Goal: Communication & Community: Ask a question

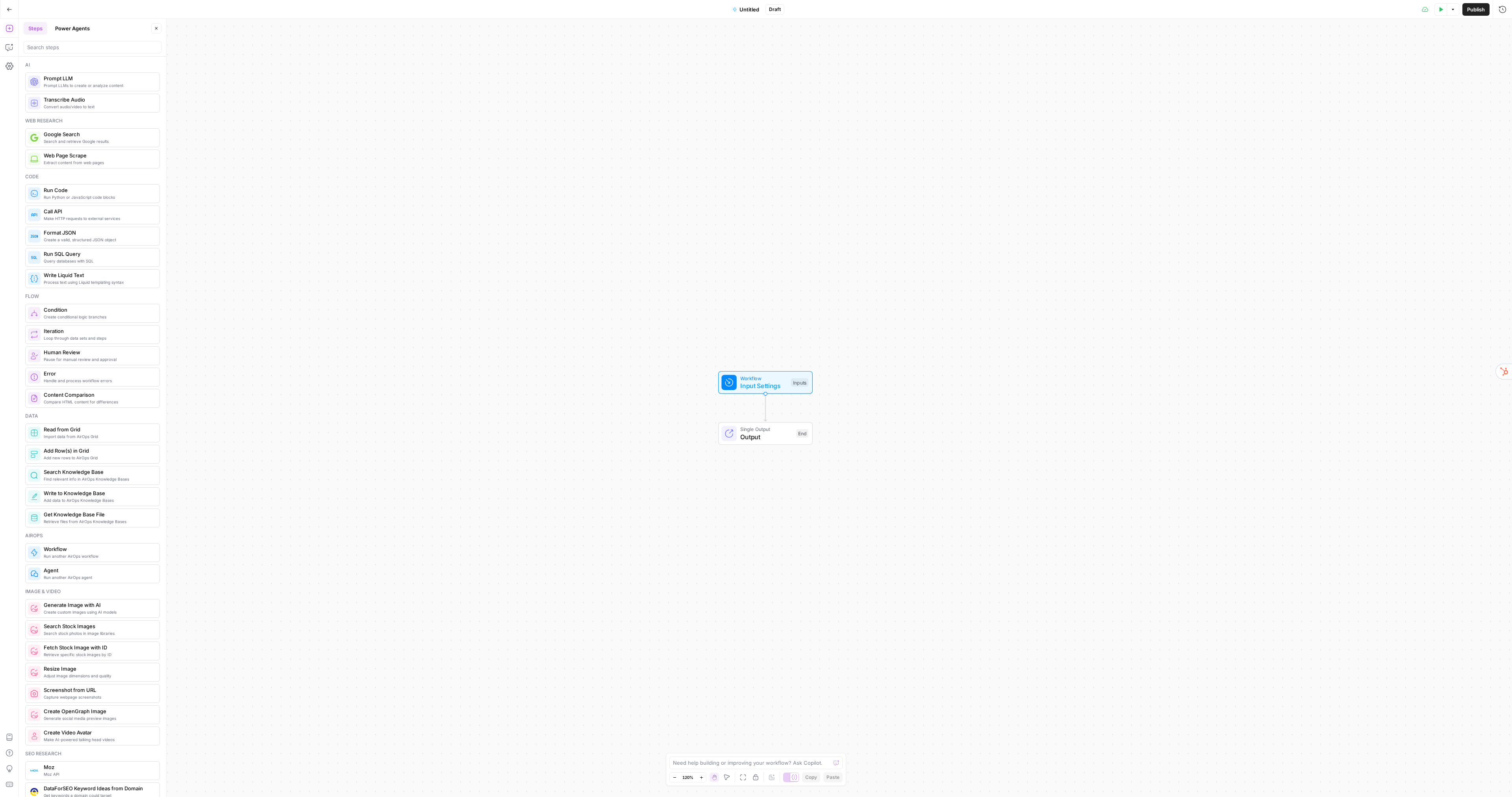
click at [8, 8] on icon "button" at bounding box center [9, 9] width 5 height 5
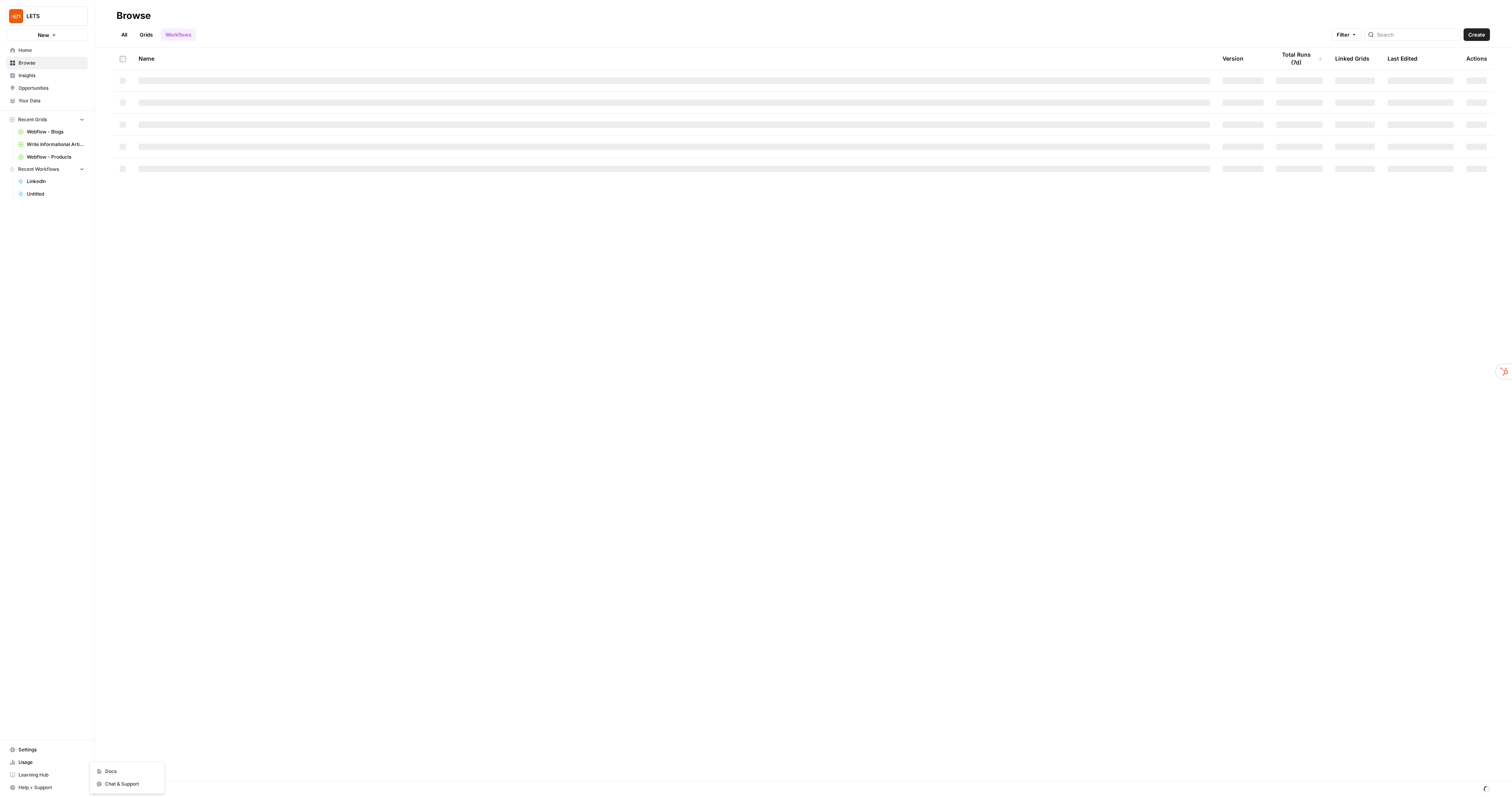
click at [44, 789] on span "Help + Support" at bounding box center [51, 786] width 66 height 7
click at [139, 788] on button "Chat & Support" at bounding box center [127, 783] width 69 height 13
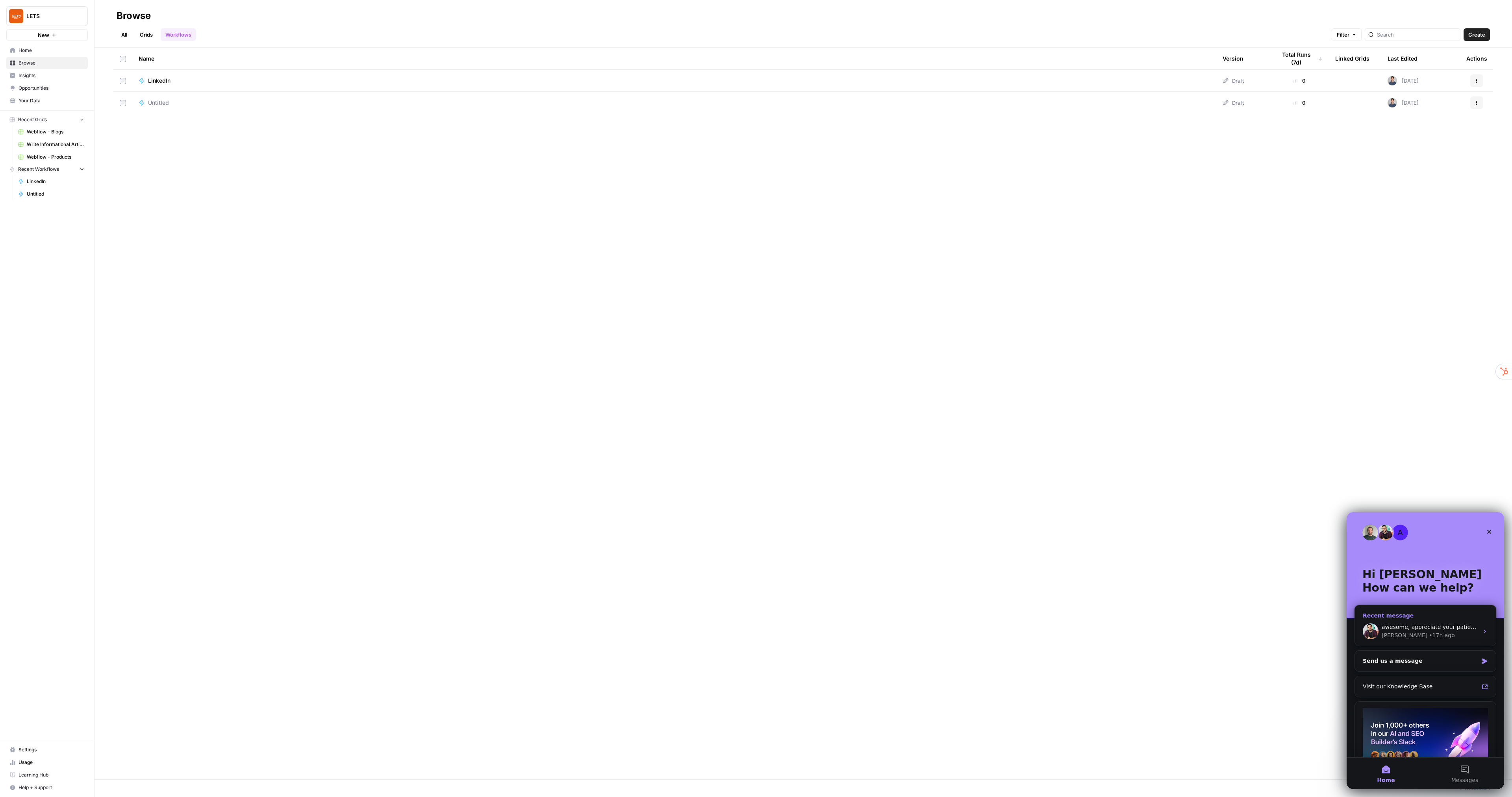
click at [1428, 634] on div "• 17h ago" at bounding box center [1441, 635] width 26 height 8
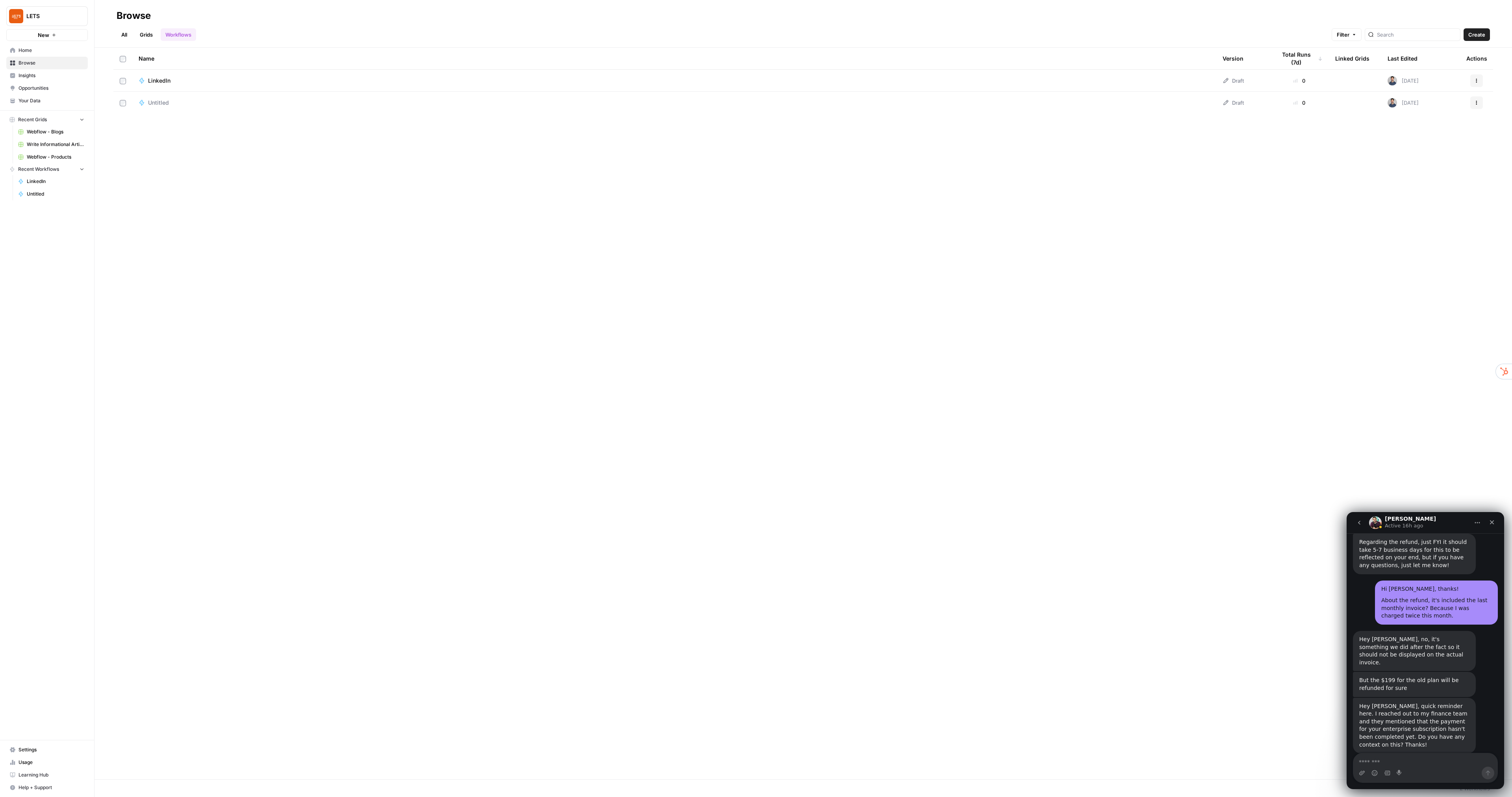
scroll to position [4379, 0]
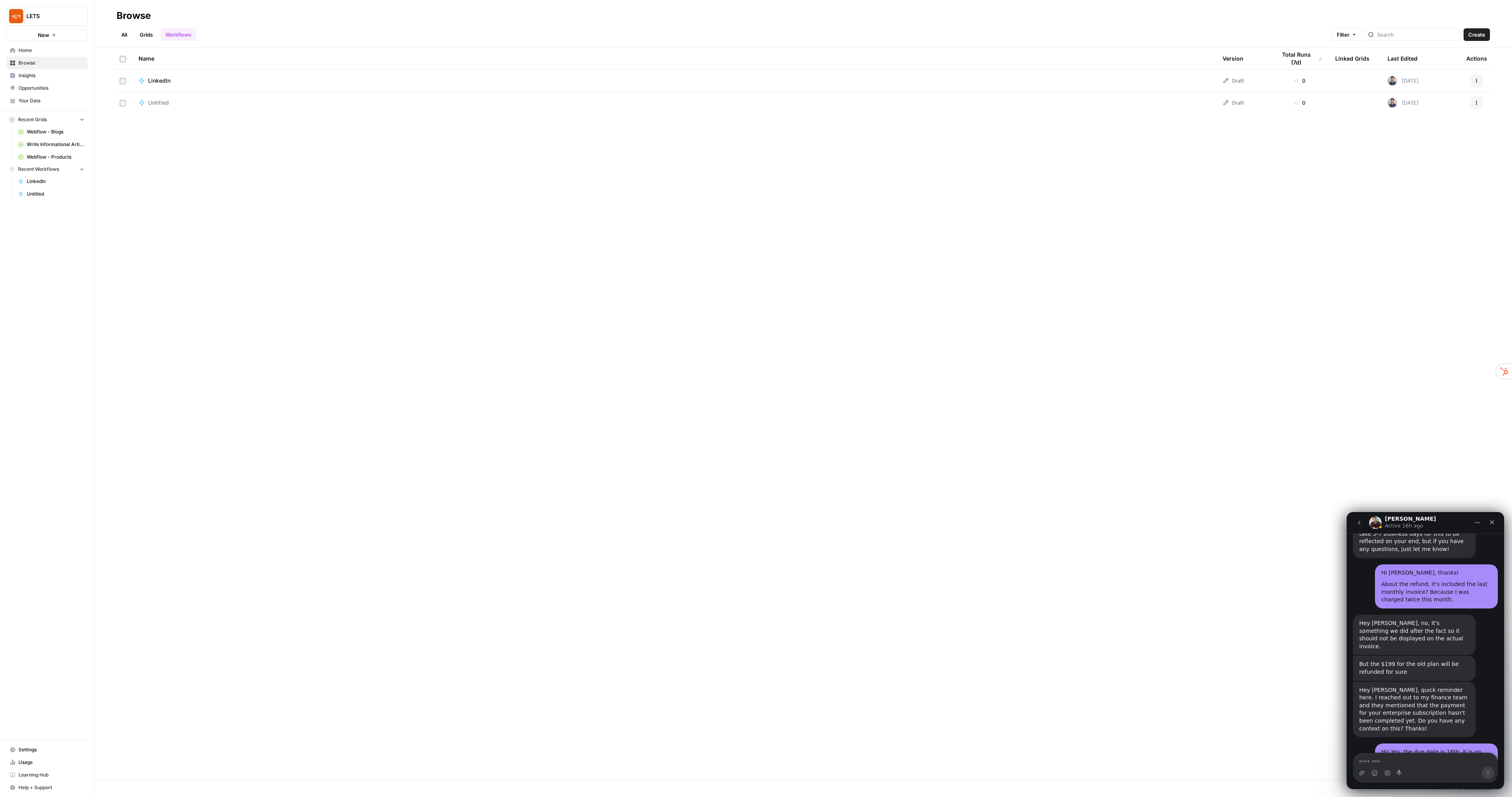
click at [1394, 762] on textarea "Message…" at bounding box center [1425, 760] width 144 height 14
type textarea "*"
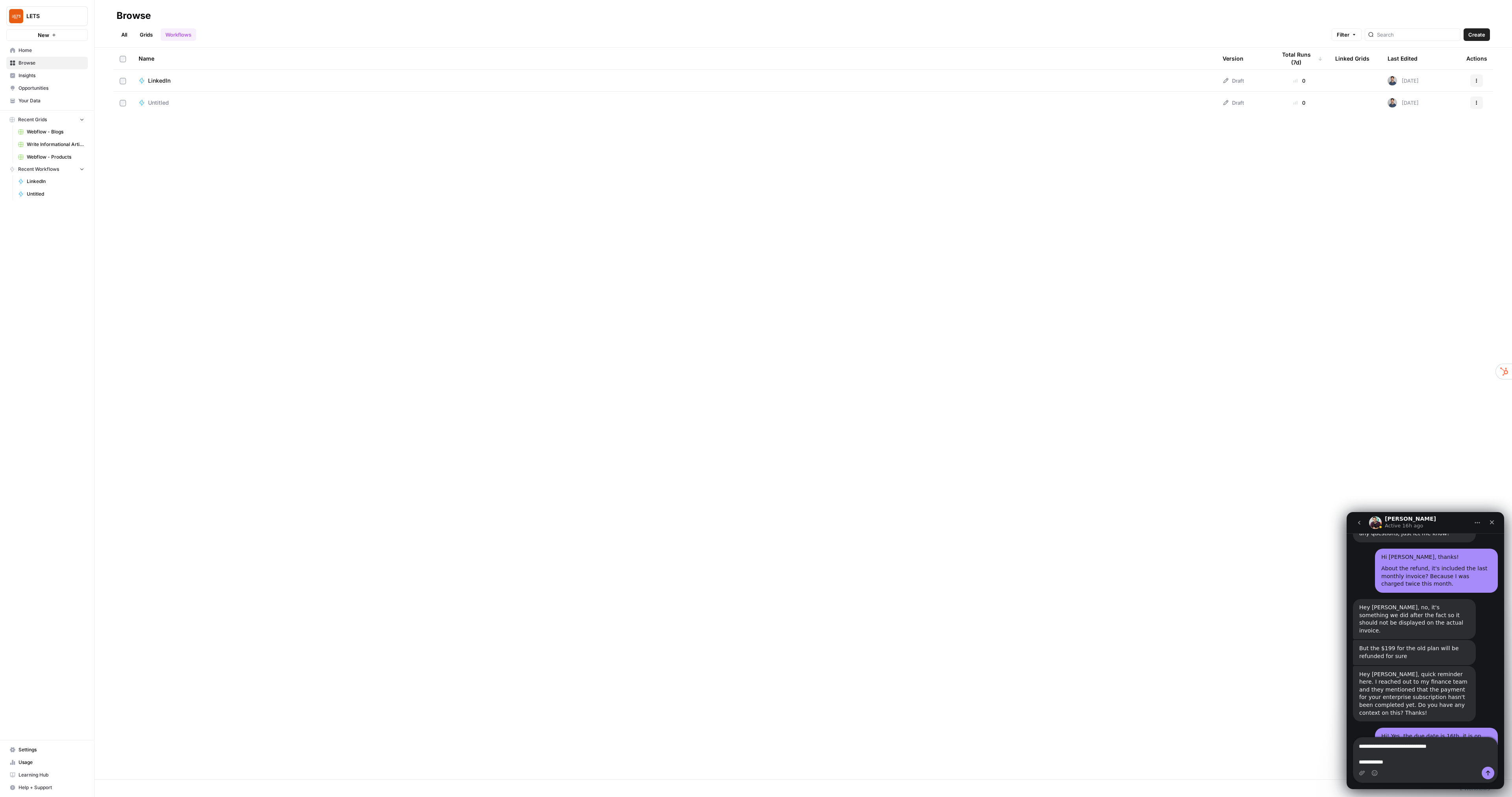
type textarea "**********"
